Goal: Book appointment/travel/reservation

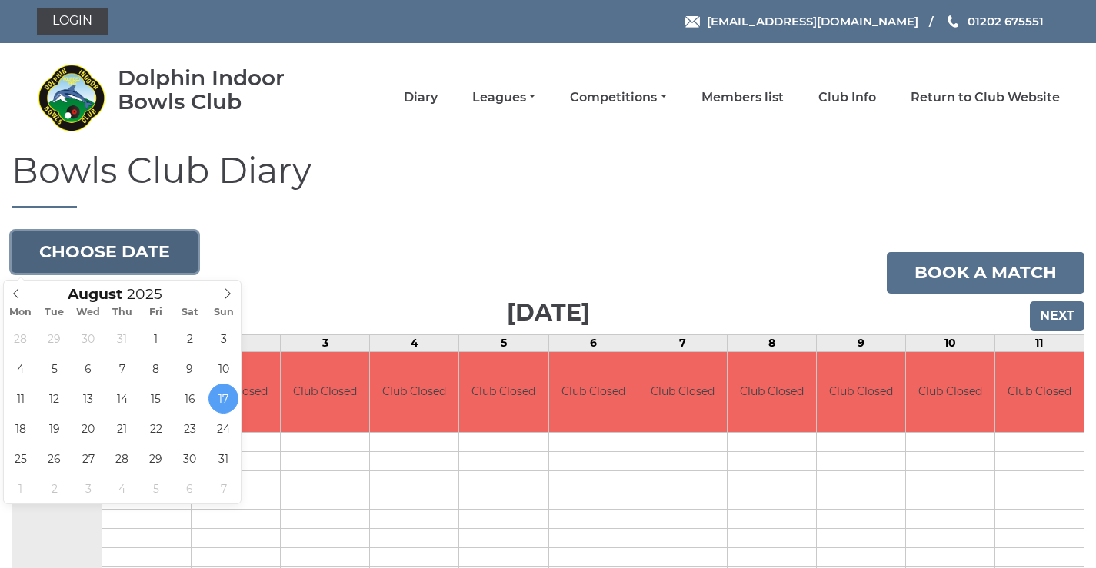
click at [136, 244] on button "Choose date" at bounding box center [105, 252] width 186 height 42
type input "2025-08-29"
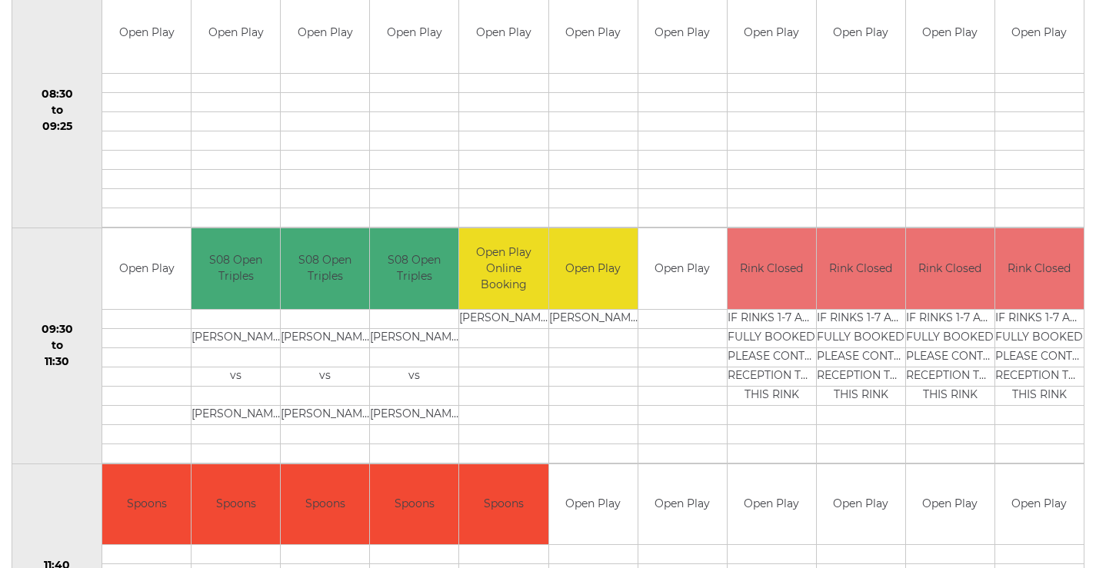
scroll to position [179, 0]
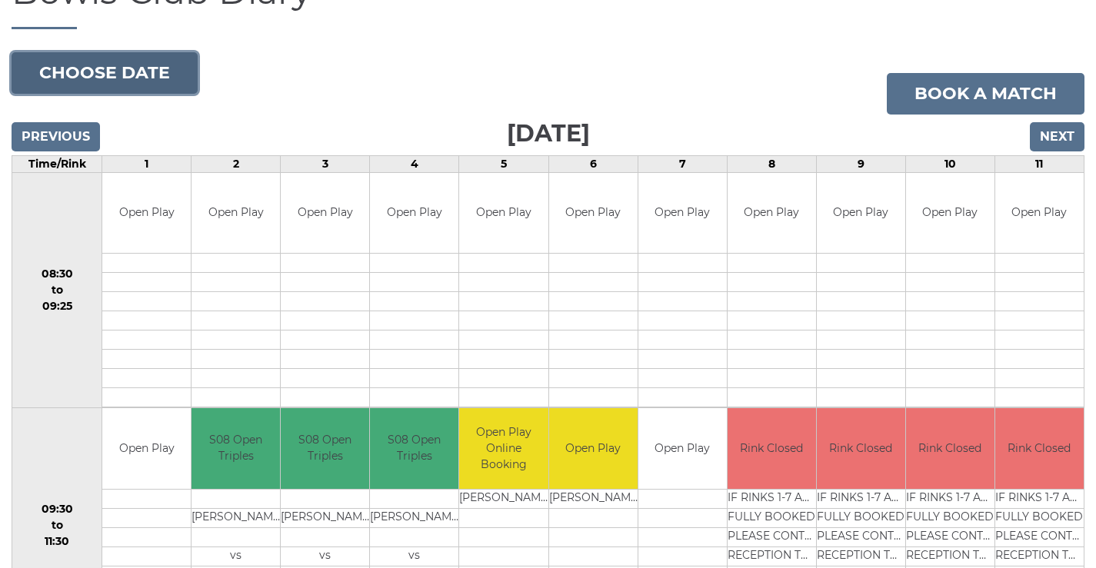
click at [86, 74] on button "Choose date" at bounding box center [105, 73] width 186 height 42
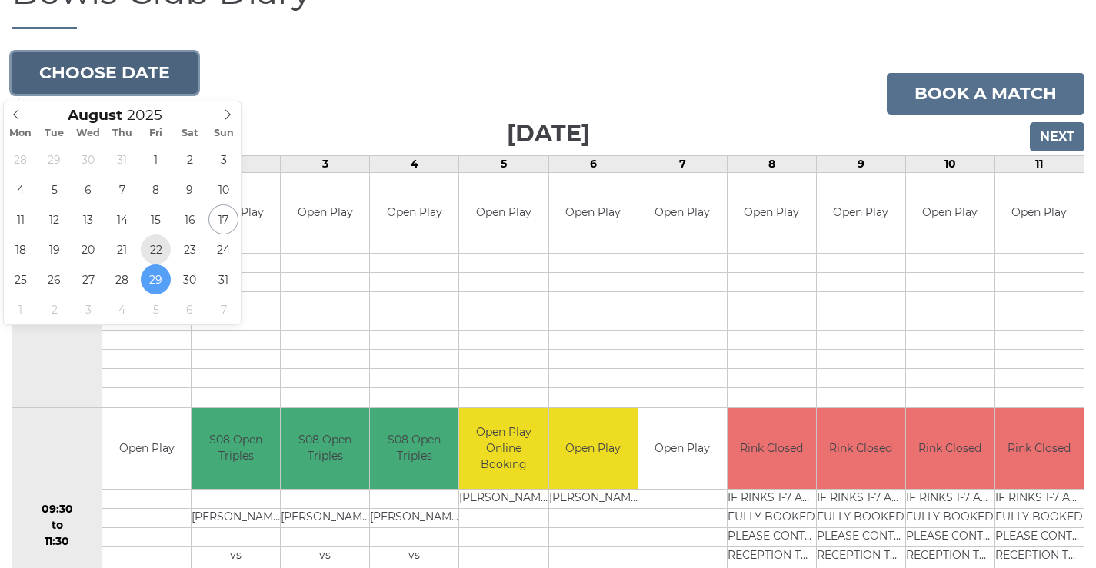
type input "[DATE]"
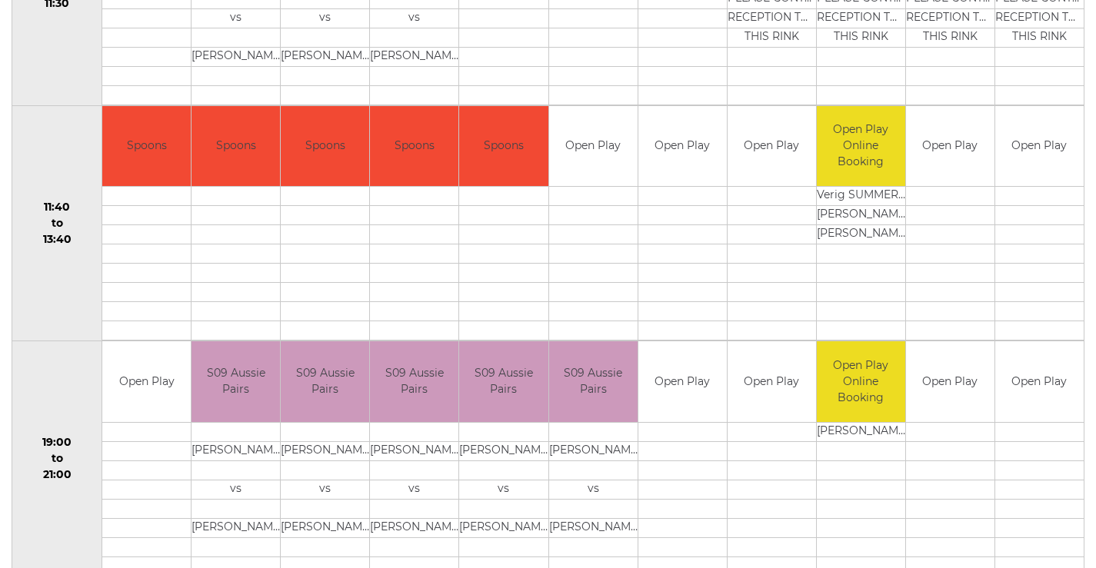
scroll to position [538, 0]
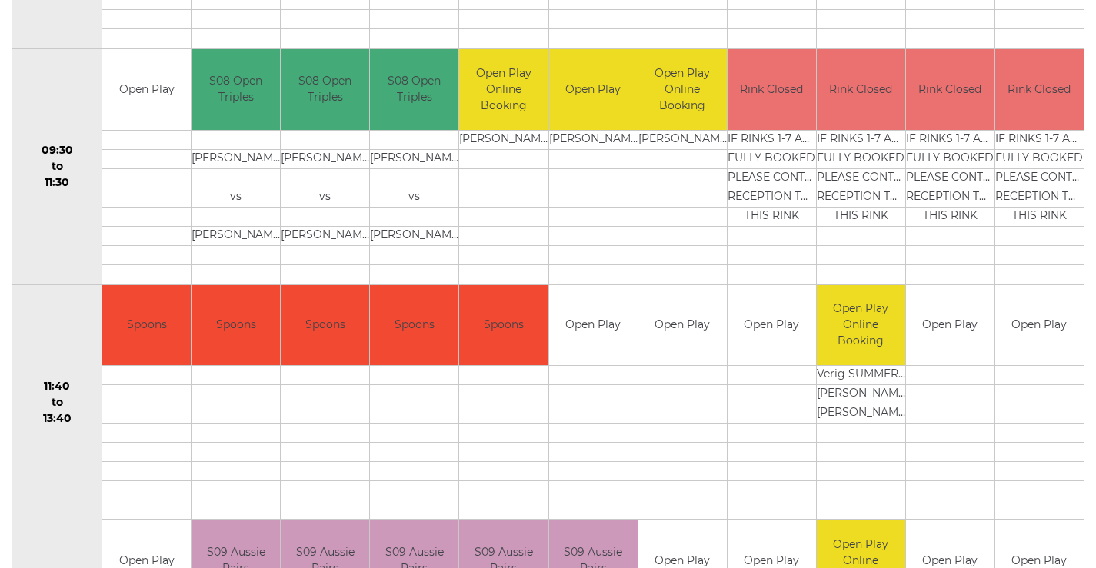
click at [754, 186] on td "PLEASE CONTACT" at bounding box center [771, 177] width 88 height 19
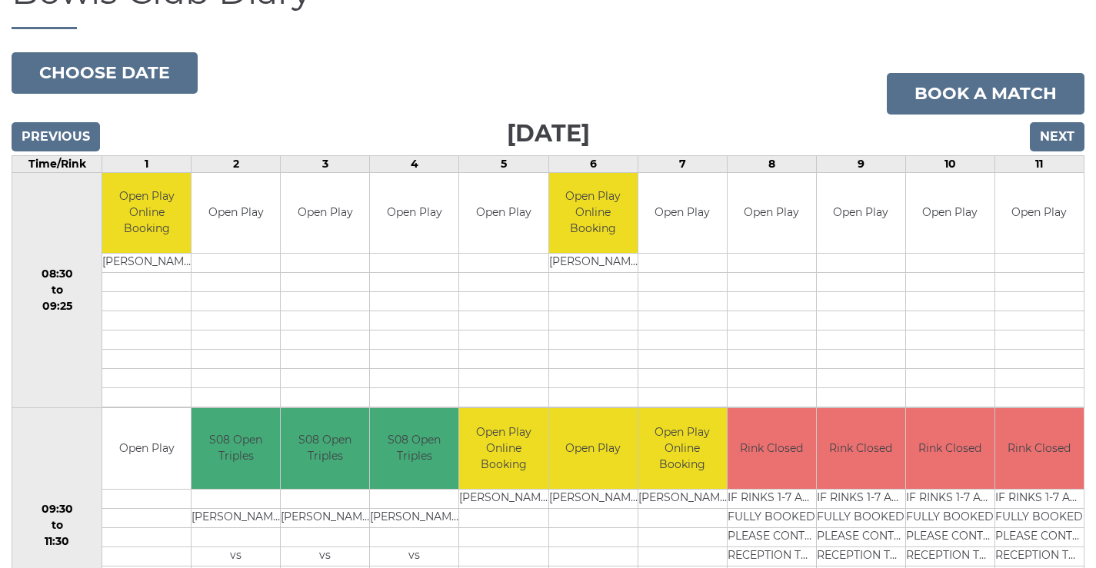
scroll to position [0, 0]
